Goal: Register for event/course

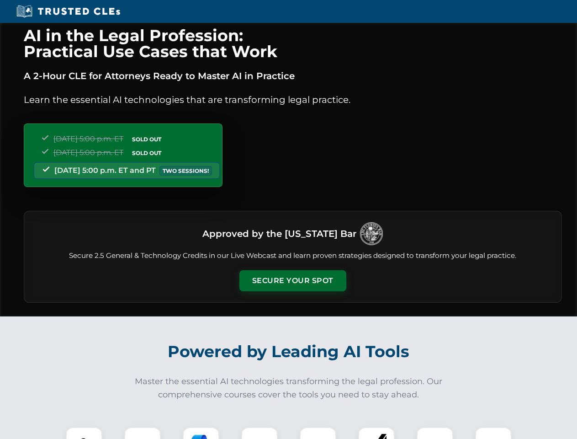
click at [292, 280] on button "Secure Your Spot" at bounding box center [292, 280] width 107 height 21
click at [84, 433] on img at bounding box center [84, 445] width 26 height 26
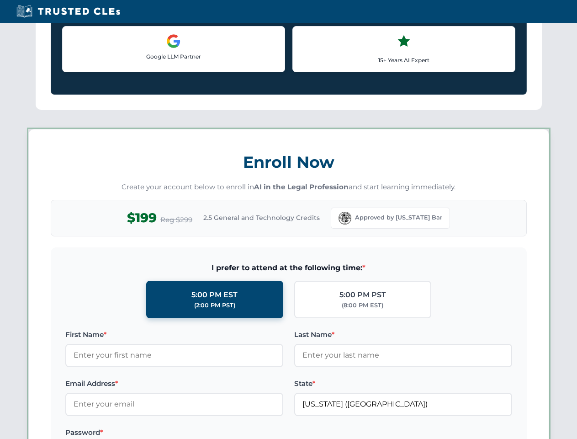
click at [259, 433] on label "Password *" at bounding box center [174, 432] width 218 height 11
